Goal: Browse casually: Explore the website without a specific task or goal

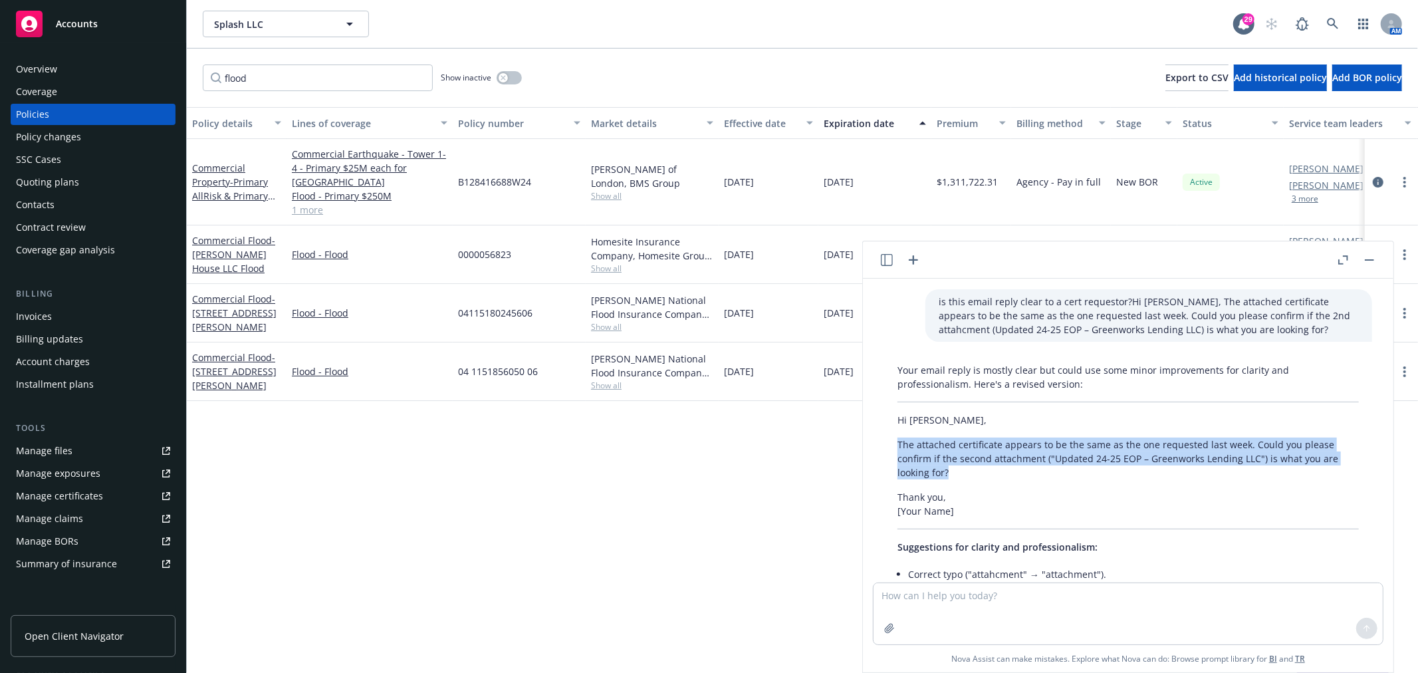
scroll to position [101, 0]
